Goal: Task Accomplishment & Management: Manage account settings

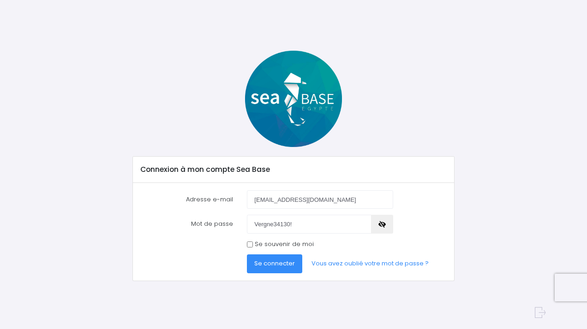
click at [267, 246] on label "Se souvenir de moi" at bounding box center [284, 244] width 59 height 9
click at [253, 246] on input "Se souvenir de moi" at bounding box center [250, 245] width 6 height 6
checkbox input "true"
drag, startPoint x: 272, startPoint y: 263, endPoint x: 282, endPoint y: 259, distance: 10.8
click at [272, 263] on span "Se connecter" at bounding box center [274, 263] width 41 height 9
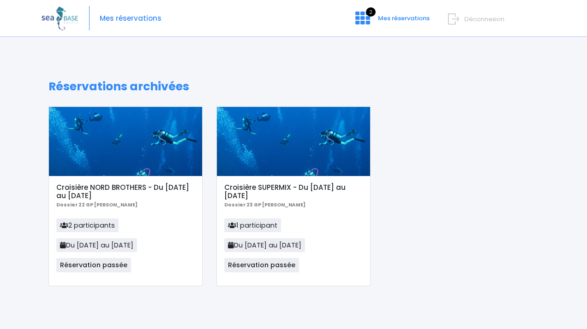
click at [480, 21] on span "Déconnexion" at bounding box center [484, 19] width 40 height 9
